Goal: Transaction & Acquisition: Purchase product/service

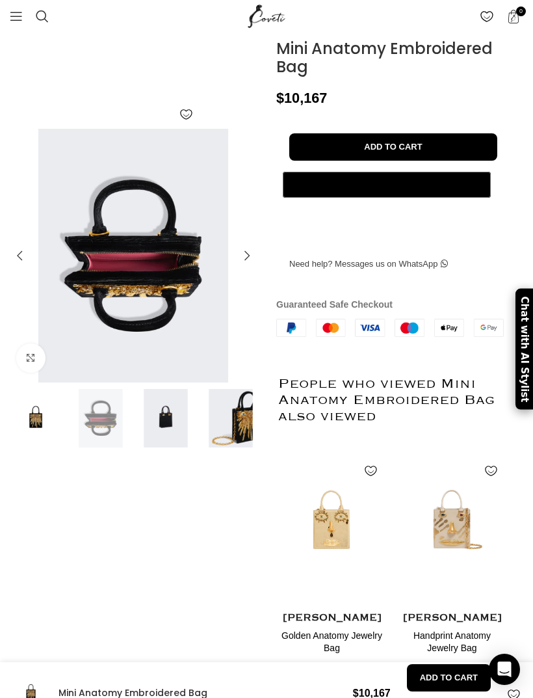
scroll to position [131, 0]
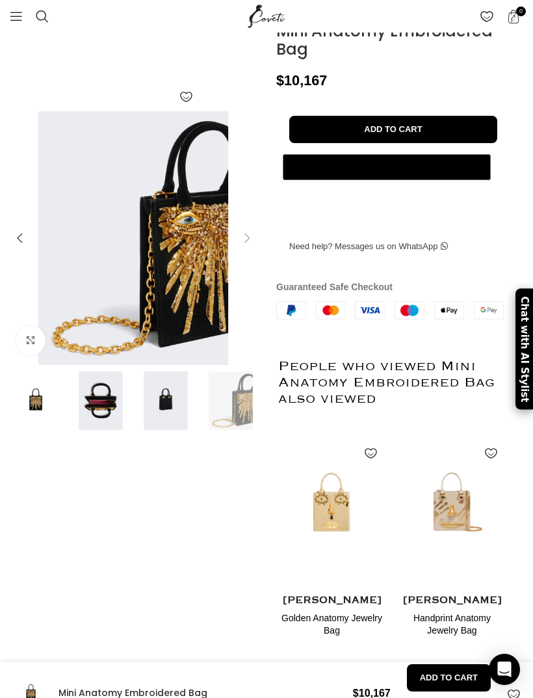
click at [260, 416] on img at bounding box center [231, 400] width 59 height 59
click at [241, 424] on img at bounding box center [231, 400] width 59 height 59
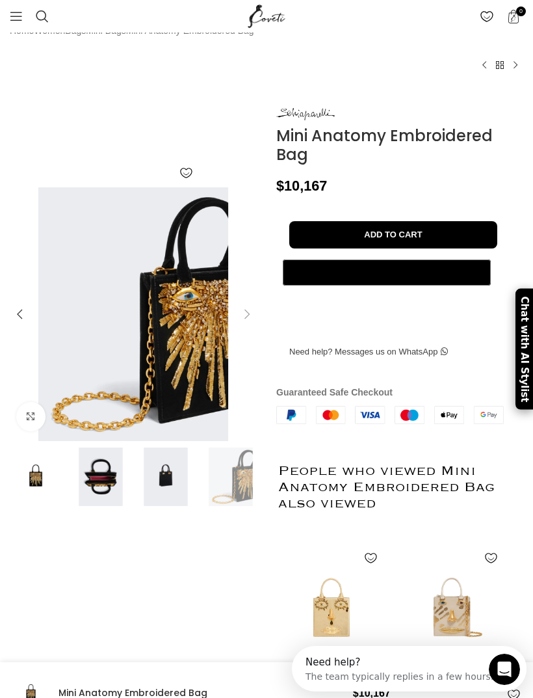
scroll to position [95, 0]
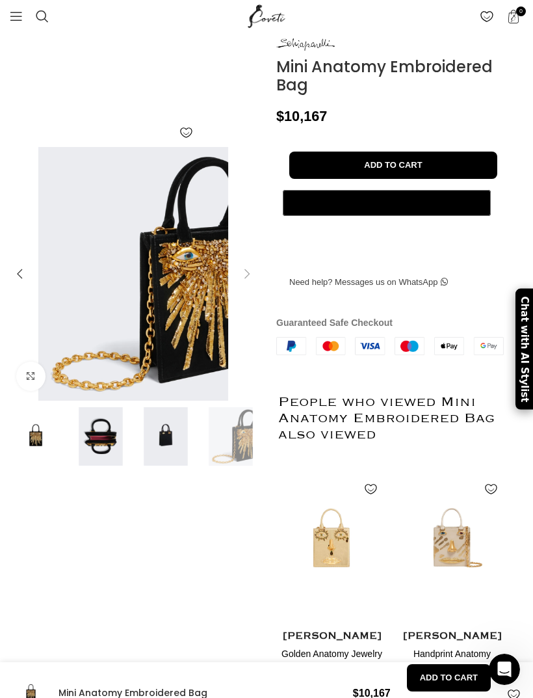
click at [47, 466] on img at bounding box center [36, 436] width 59 height 59
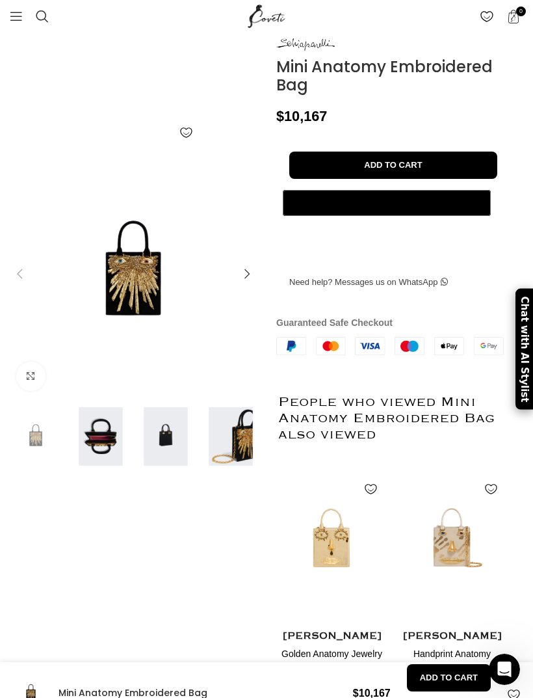
click at [118, 466] on img at bounding box center [101, 436] width 59 height 59
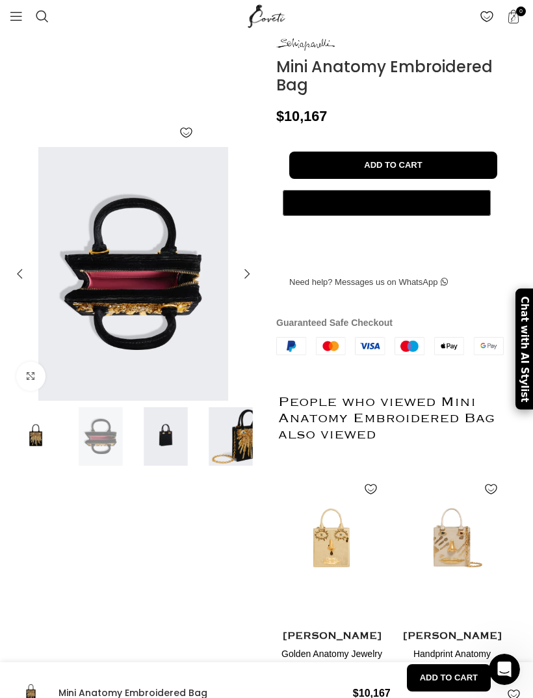
click at [180, 466] on img at bounding box center [166, 436] width 59 height 59
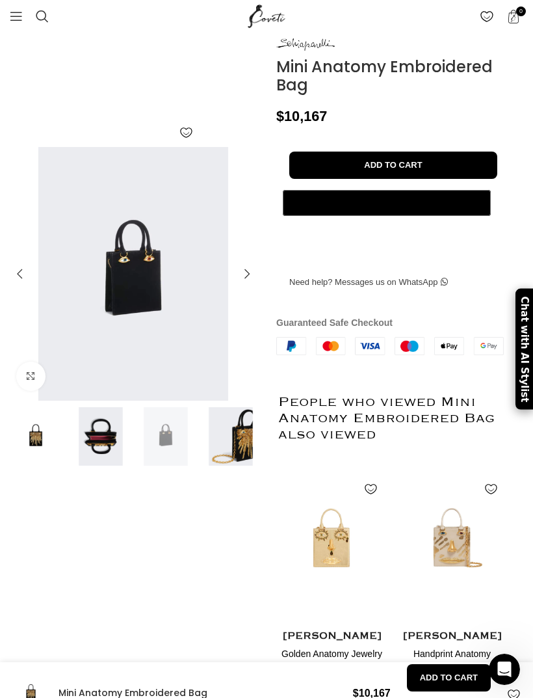
click at [57, 466] on img at bounding box center [36, 436] width 59 height 59
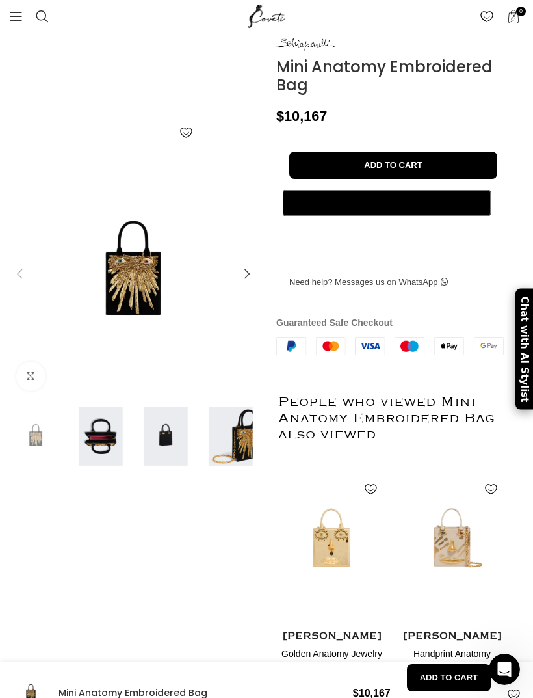
scroll to position [0, 286]
click at [171, 451] on img at bounding box center [166, 436] width 59 height 59
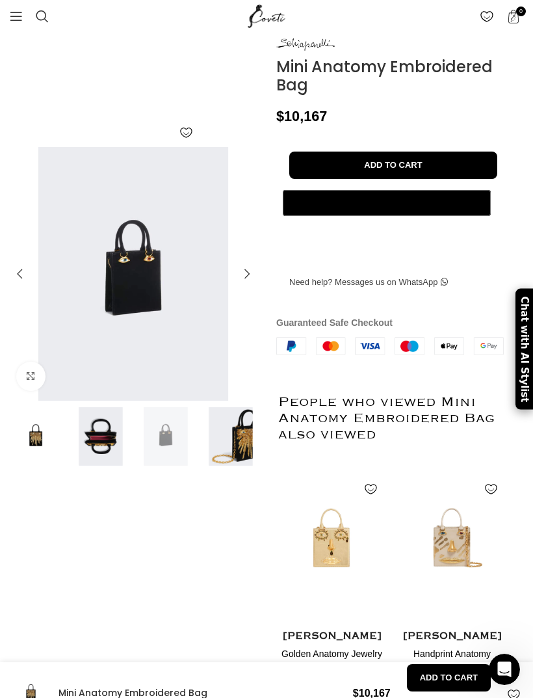
scroll to position [0, 429]
click at [37, 466] on img at bounding box center [36, 436] width 59 height 59
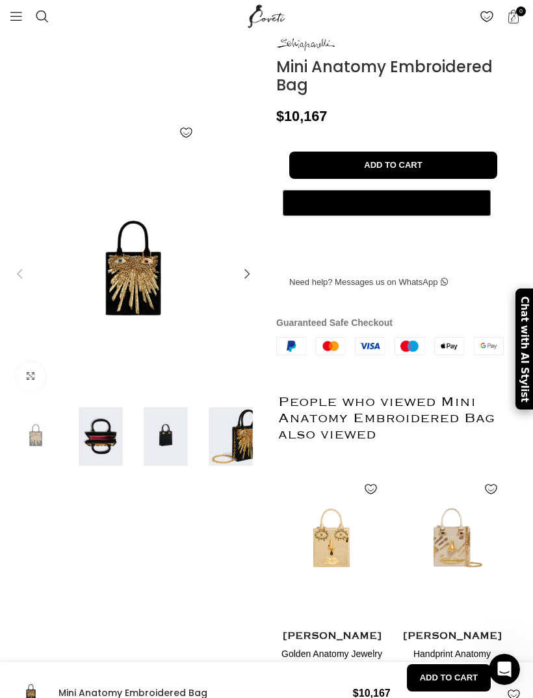
click at [112, 466] on img at bounding box center [101, 436] width 59 height 59
click at [126, 369] on img at bounding box center [251, 472] width 488 height 651
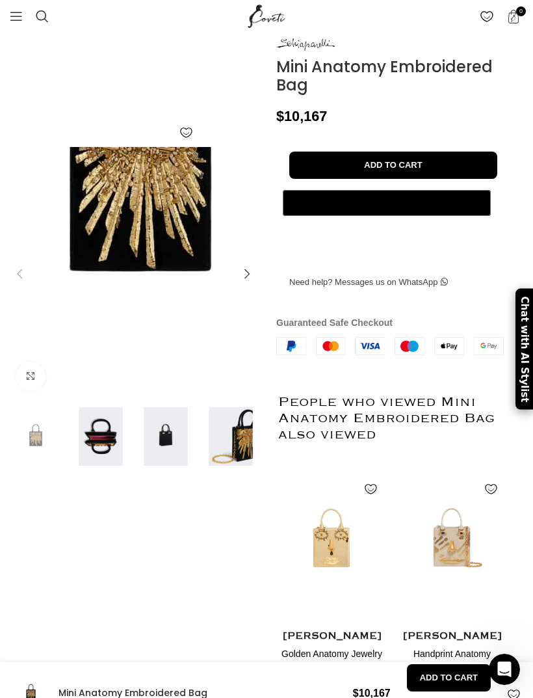
click at [176, 256] on img at bounding box center [141, 165] width 488 height 651
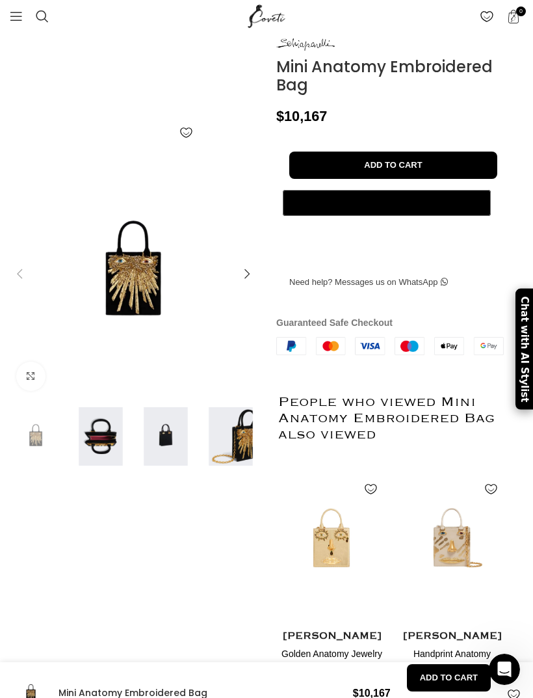
click at [55, 466] on img at bounding box center [36, 436] width 59 height 59
click at [49, 466] on img at bounding box center [36, 436] width 59 height 59
click at [33, 391] on link "Click to enlarge" at bounding box center [30, 376] width 29 height 29
click at [103, 114] on div "Add to wishlist Click to enlarge" at bounding box center [134, 276] width 254 height 420
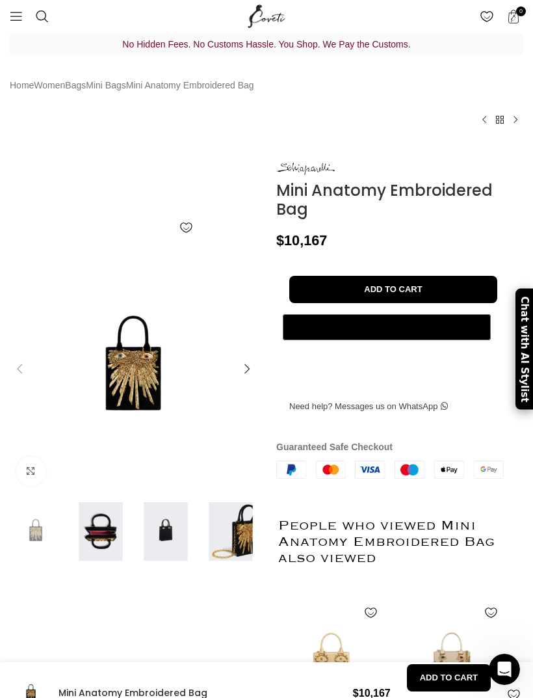
scroll to position [0, 631]
